Goal: Information Seeking & Learning: Learn about a topic

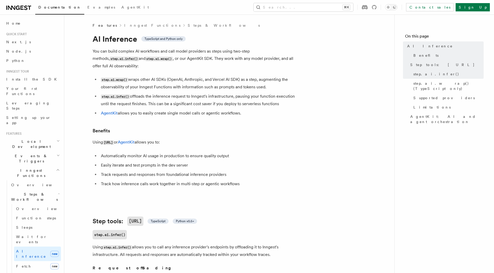
click at [47, 166] on h2 "Inngest Functions" at bounding box center [32, 173] width 57 height 15
click at [41, 180] on h2 "Realtime new" at bounding box center [32, 184] width 57 height 9
click at [28, 202] on span "React hooks / Next.js" at bounding box center [34, 206] width 46 height 9
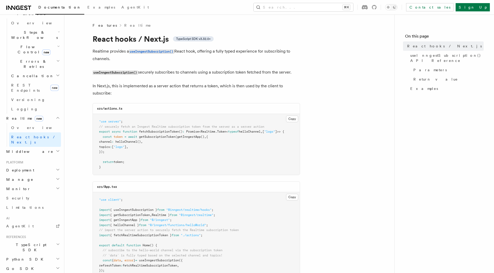
scroll to position [171, 0]
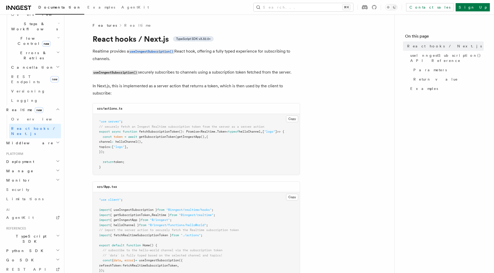
click at [31, 138] on h2 "Middleware" at bounding box center [32, 142] width 57 height 9
click at [30, 241] on h2 "Deployment" at bounding box center [32, 245] width 57 height 9
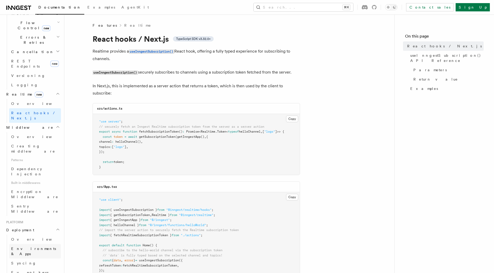
click at [34, 247] on span "Environments & Apps" at bounding box center [33, 251] width 45 height 9
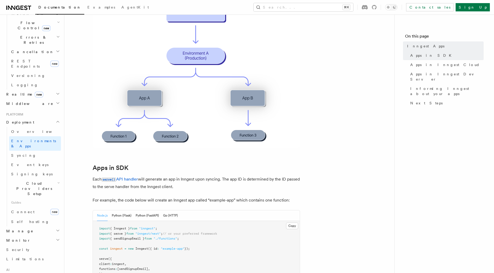
scroll to position [162, 0]
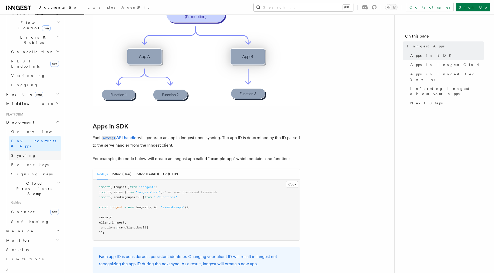
click at [23, 153] on span "Syncing" at bounding box center [23, 155] width 25 height 4
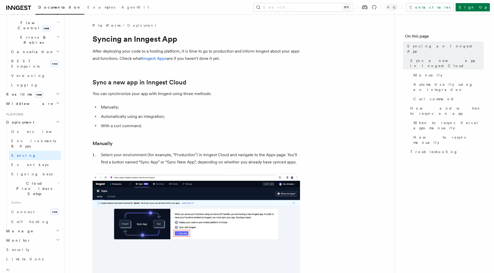
click at [33, 227] on h2 "Manage" at bounding box center [32, 231] width 57 height 9
click at [33, 207] on link "Connect new" at bounding box center [35, 212] width 52 height 10
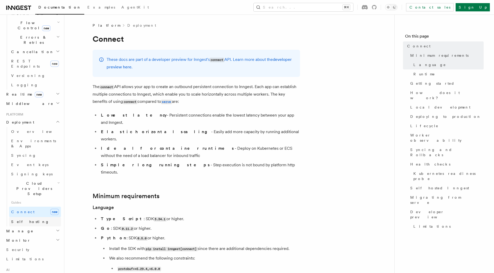
click at [36, 217] on link "Self hosting" at bounding box center [35, 221] width 52 height 9
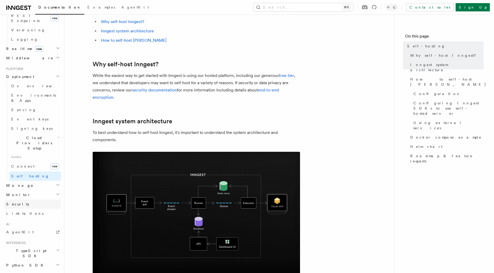
scroll to position [236, 0]
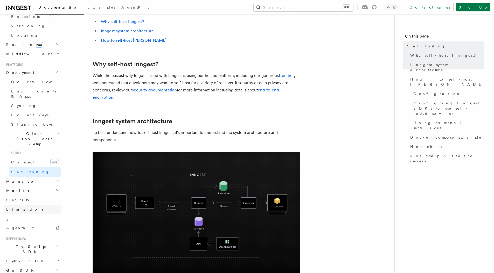
click at [25, 205] on link "Limitations" at bounding box center [32, 209] width 57 height 9
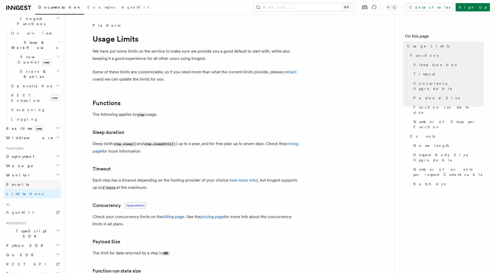
click at [23, 180] on link "Security" at bounding box center [32, 184] width 57 height 9
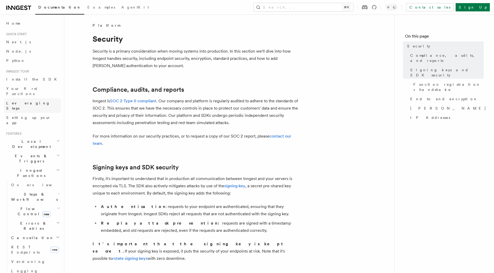
click at [30, 101] on span "Leveraging Steps" at bounding box center [28, 105] width 44 height 9
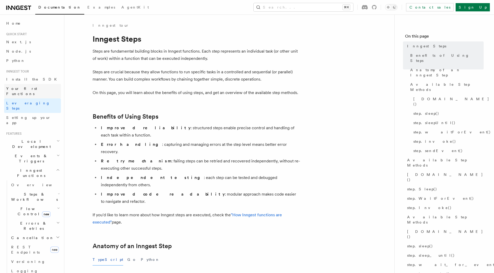
click at [27, 87] on span "Your first Functions" at bounding box center [21, 91] width 31 height 9
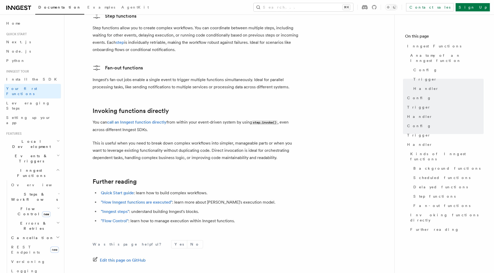
scroll to position [966, 0]
click at [31, 101] on span "Leveraging Steps" at bounding box center [28, 105] width 44 height 9
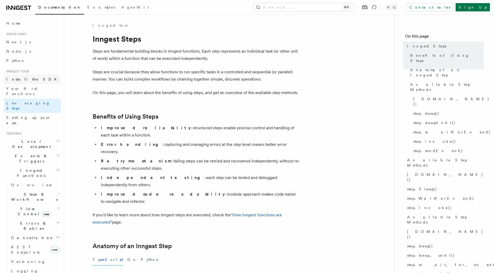
click at [30, 80] on link "Install the SDK" at bounding box center [32, 79] width 57 height 9
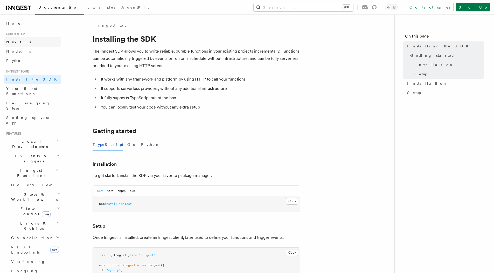
click at [28, 41] on link "Next.js" at bounding box center [32, 41] width 57 height 9
